Goal: Task Accomplishment & Management: Use online tool/utility

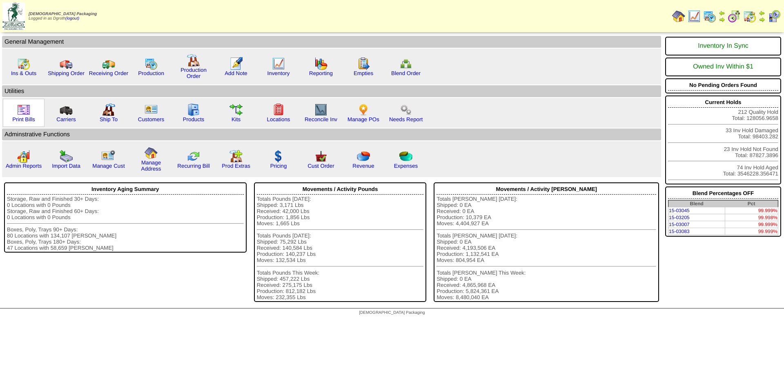
click at [18, 114] on img at bounding box center [23, 109] width 13 height 13
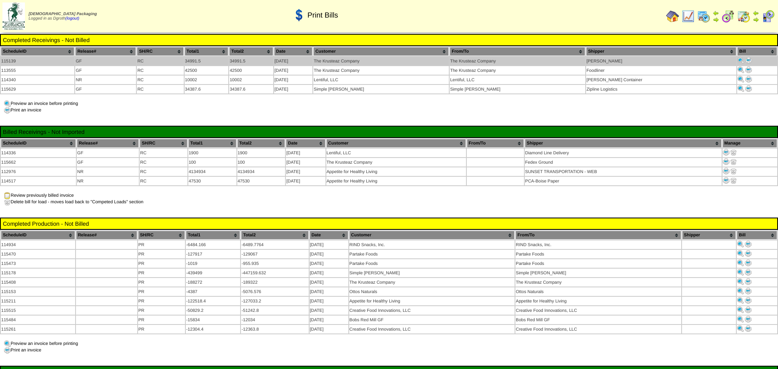
click at [745, 58] on img at bounding box center [748, 60] width 7 height 7
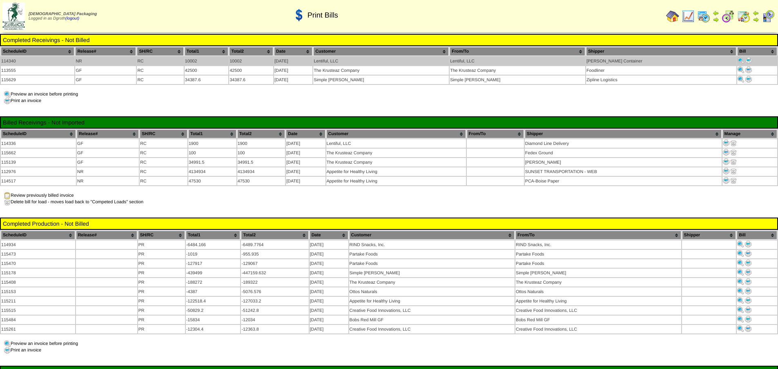
click at [746, 59] on img at bounding box center [748, 60] width 7 height 7
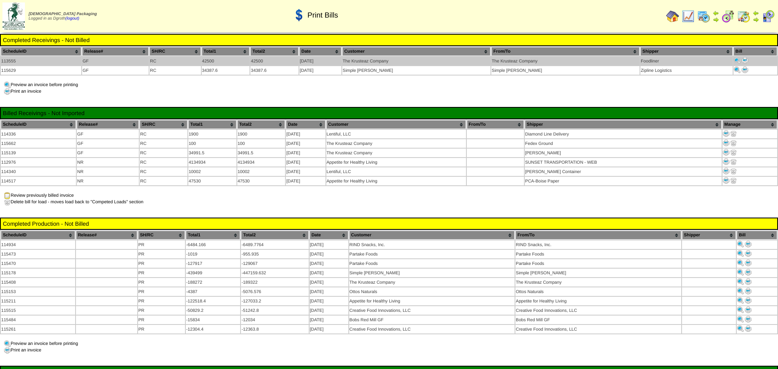
click at [743, 60] on img at bounding box center [745, 60] width 7 height 7
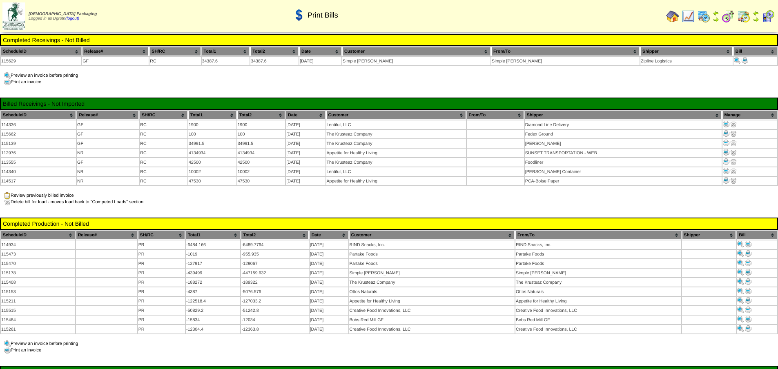
click at [728, 341] on div "Preview an invoice before printing Print an invoice" at bounding box center [389, 347] width 778 height 13
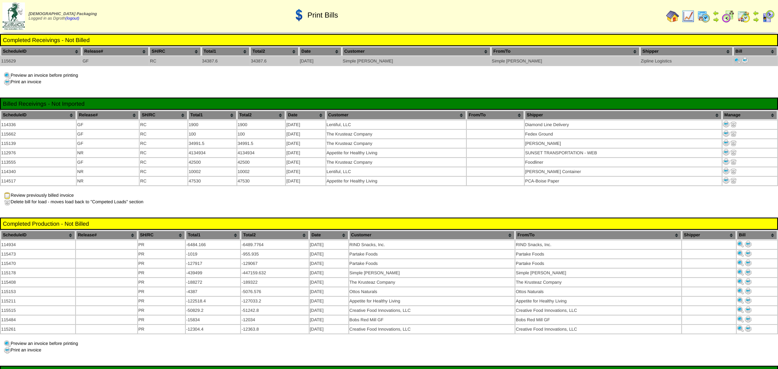
click at [742, 60] on img at bounding box center [745, 60] width 7 height 7
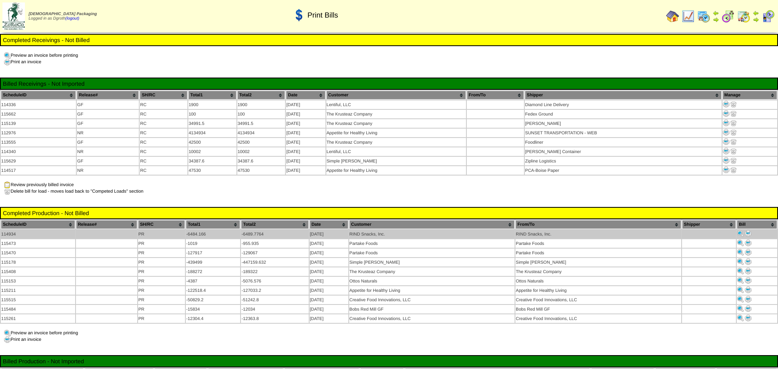
click at [749, 230] on img at bounding box center [748, 233] width 7 height 7
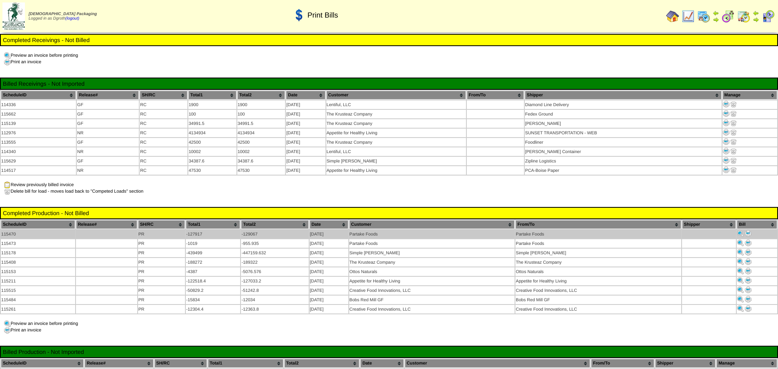
click at [748, 231] on img at bounding box center [748, 233] width 7 height 7
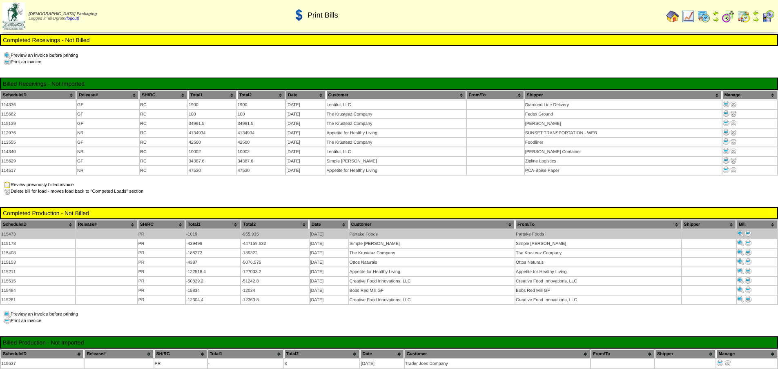
click at [749, 230] on img at bounding box center [748, 233] width 7 height 7
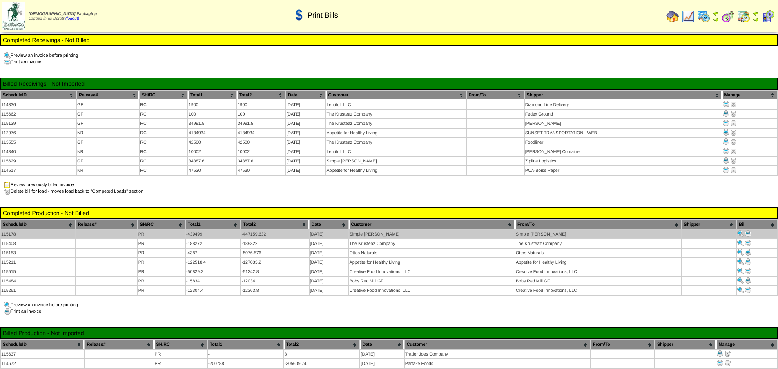
click at [749, 230] on img at bounding box center [748, 233] width 7 height 7
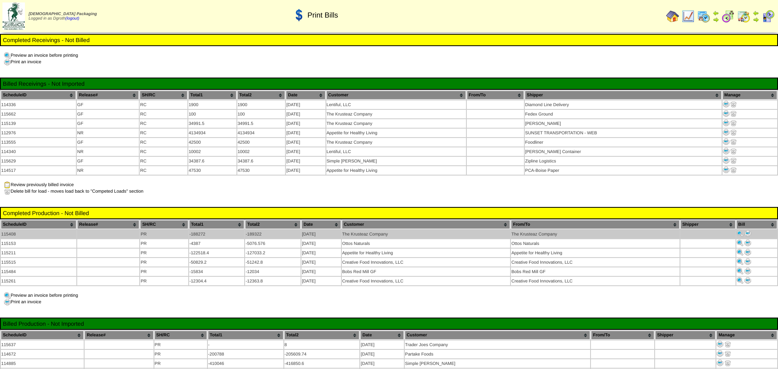
click at [748, 230] on img at bounding box center [748, 233] width 7 height 7
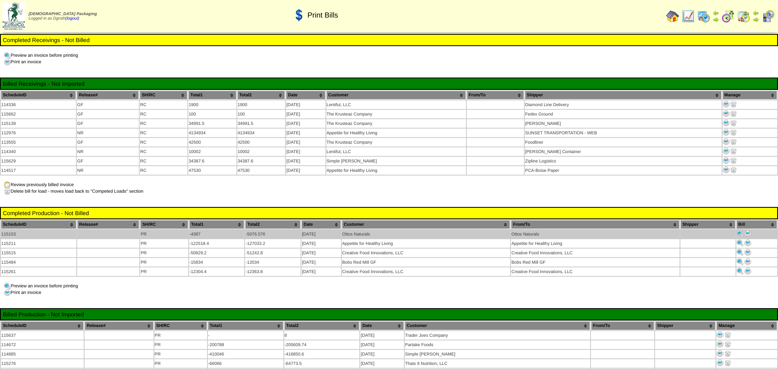
click at [746, 231] on img at bounding box center [748, 233] width 7 height 7
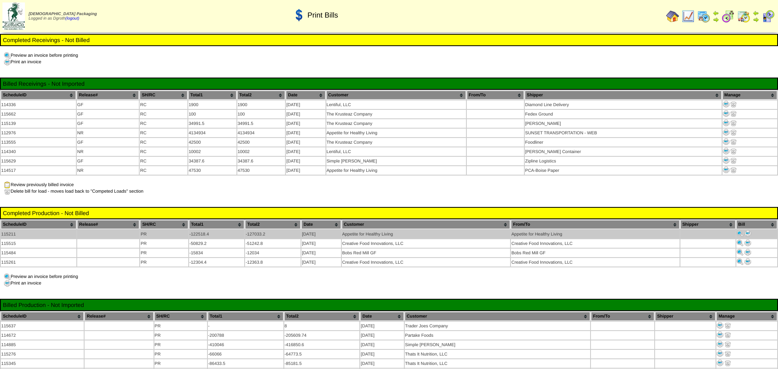
click at [749, 232] on img at bounding box center [748, 233] width 7 height 7
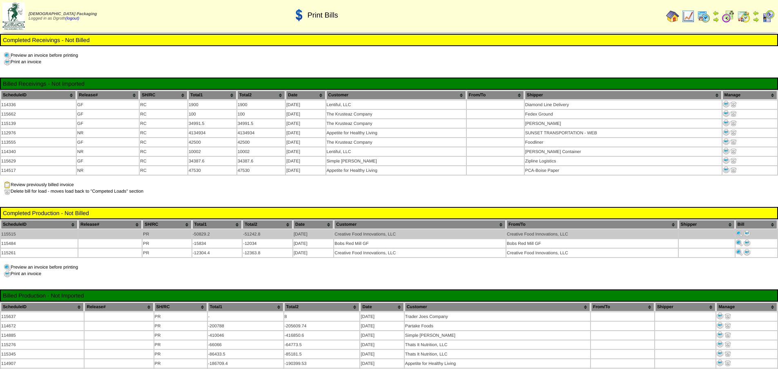
click at [747, 230] on img at bounding box center [747, 233] width 7 height 7
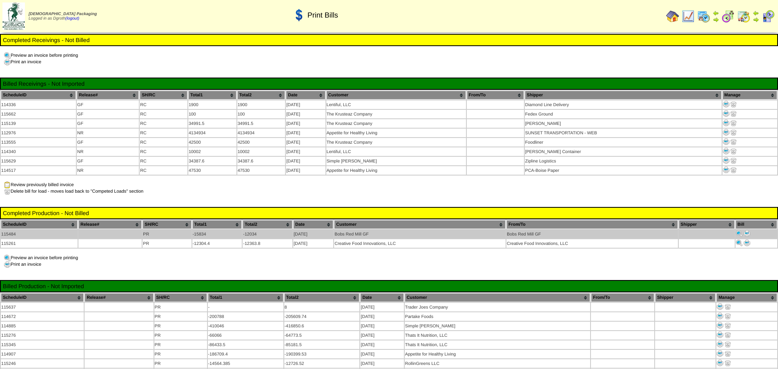
click at [746, 230] on img at bounding box center [747, 233] width 7 height 7
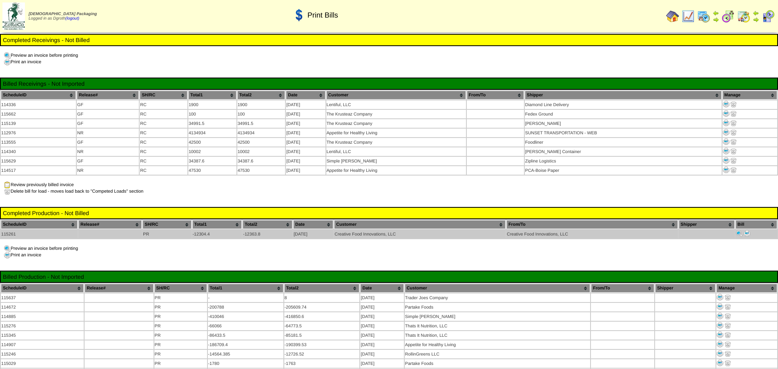
click at [747, 231] on img at bounding box center [747, 233] width 7 height 7
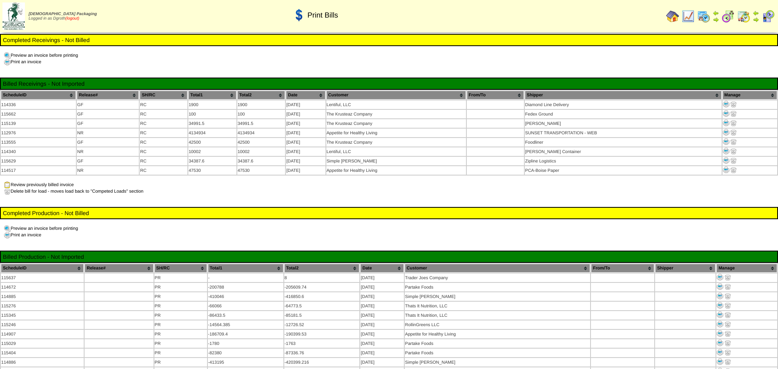
click at [79, 20] on link "(logout)" at bounding box center [72, 18] width 14 height 4
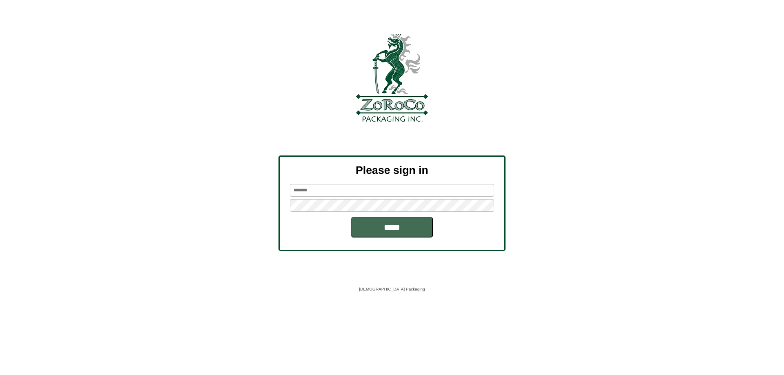
type input "******"
click at [397, 225] on input "*****" at bounding box center [392, 227] width 82 height 20
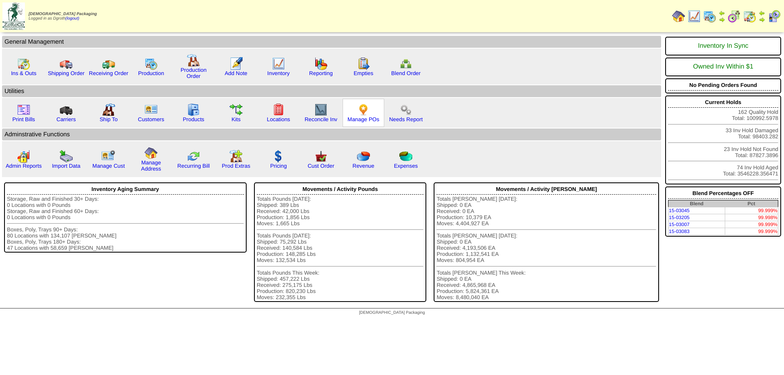
click at [356, 114] on div "Manage POs" at bounding box center [364, 113] width 42 height 28
click at [363, 108] on img at bounding box center [363, 109] width 13 height 13
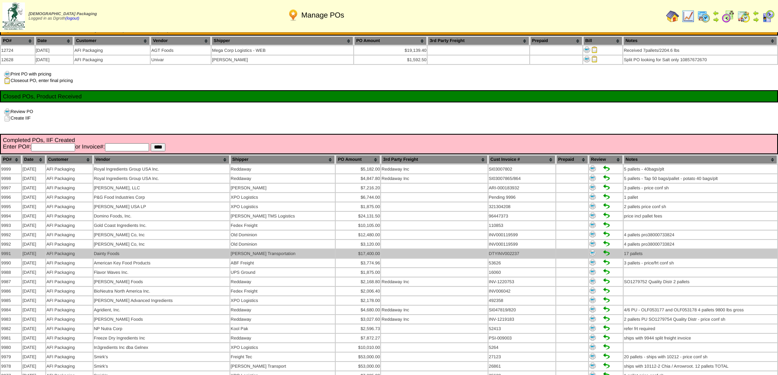
scroll to position [939, 0]
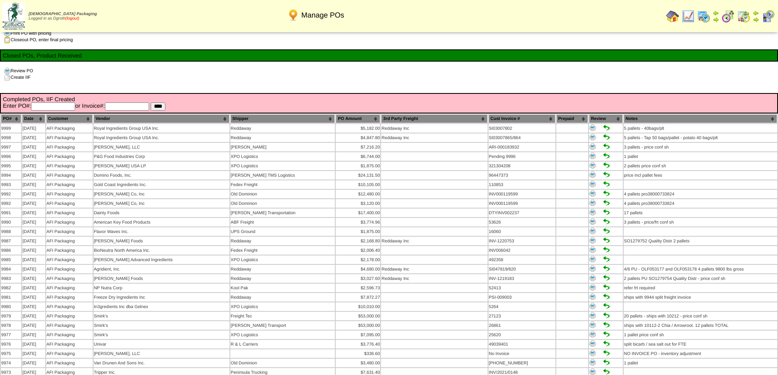
click at [73, 19] on link "(logout)" at bounding box center [72, 18] width 14 height 4
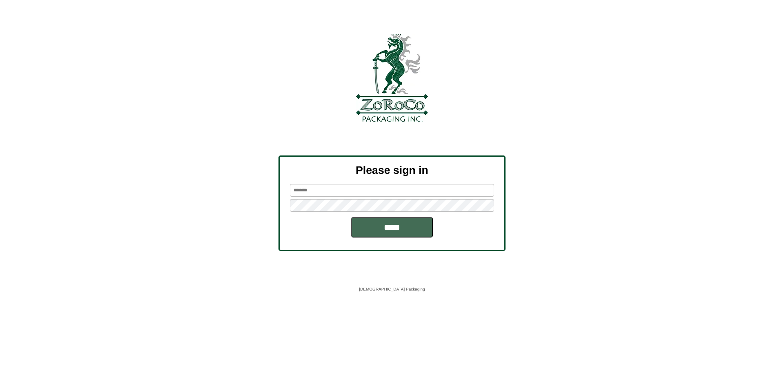
type input "******"
click at [395, 228] on input "*****" at bounding box center [392, 227] width 82 height 20
